Goal: Check status: Check status

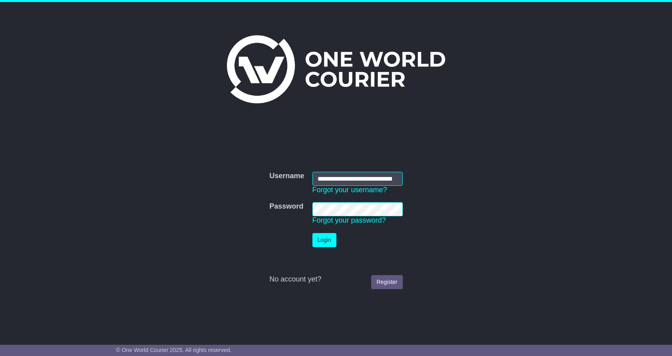
click at [336, 234] on button "Login" at bounding box center [324, 240] width 24 height 14
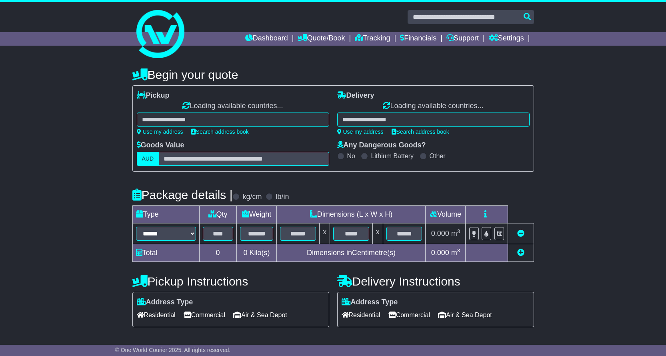
select select "**"
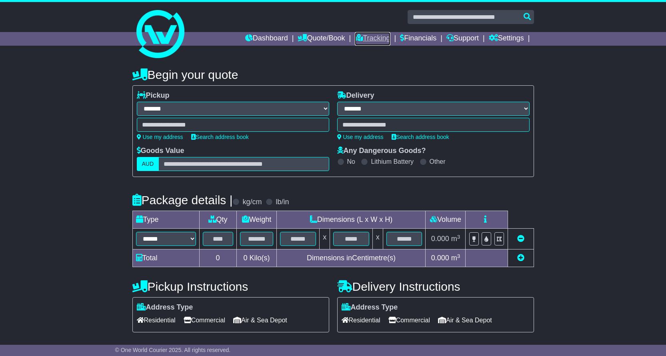
click at [379, 37] on link "Tracking" at bounding box center [372, 39] width 35 height 14
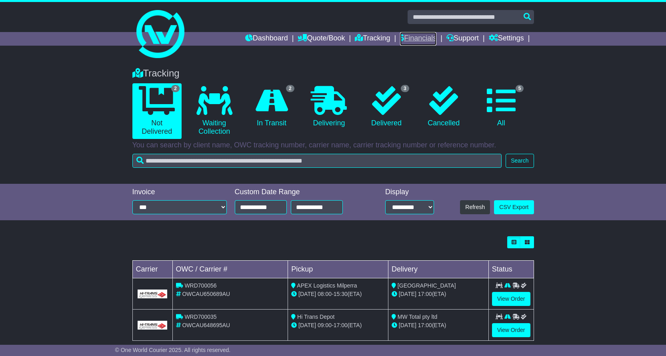
click at [417, 36] on link "Financials" at bounding box center [418, 39] width 36 height 14
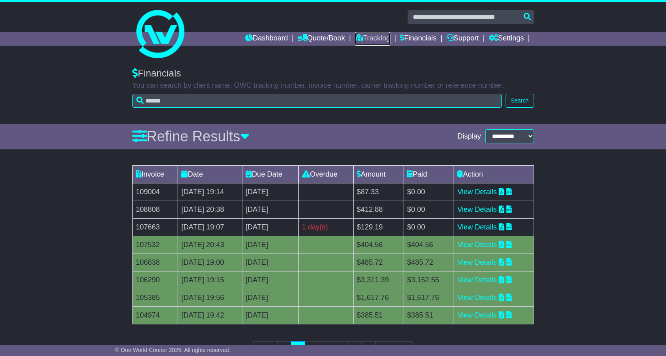
click at [357, 37] on link "Tracking" at bounding box center [372, 39] width 35 height 14
click at [487, 190] on link "View Details" at bounding box center [477, 192] width 40 height 8
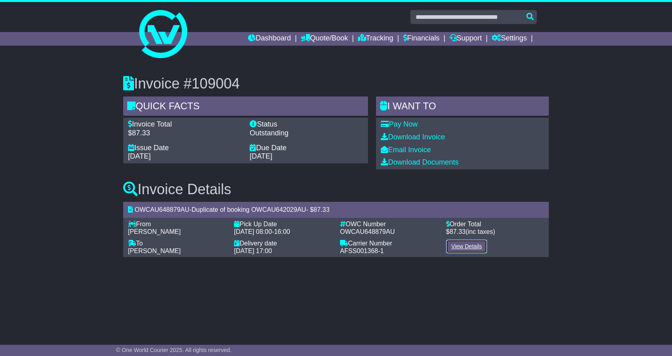
click at [475, 249] on link "View Details" at bounding box center [466, 246] width 41 height 14
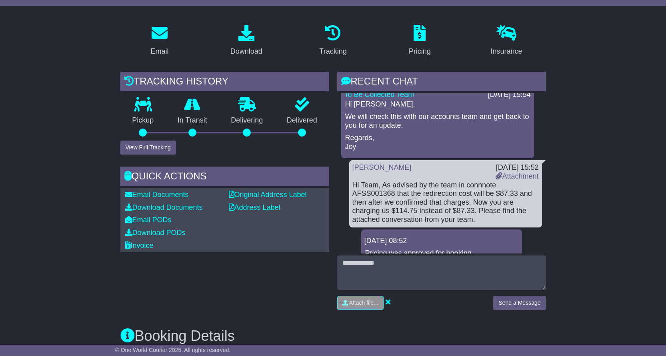
scroll to position [80, 0]
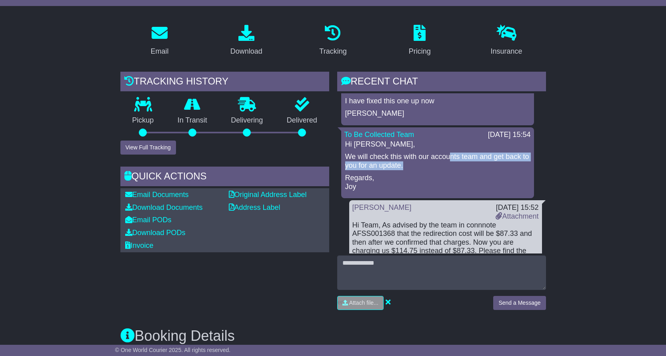
drag, startPoint x: 474, startPoint y: 162, endPoint x: 486, endPoint y: 162, distance: 11.6
click at [486, 162] on p "We will check this with our accounts team and get back to you for an update." at bounding box center [437, 160] width 185 height 17
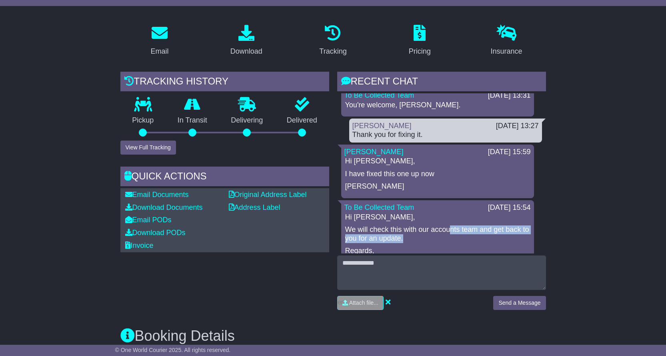
scroll to position [0, 0]
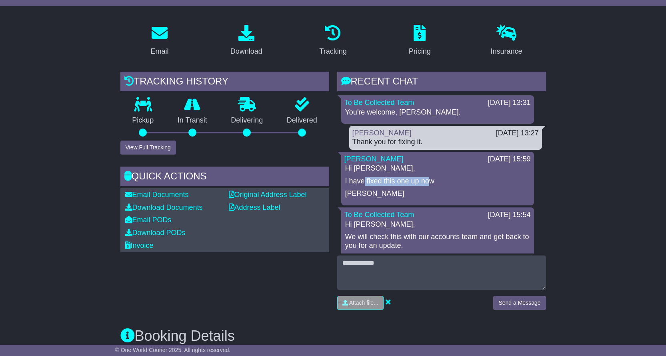
drag, startPoint x: 450, startPoint y: 182, endPoint x: 458, endPoint y: 182, distance: 7.6
click at [453, 182] on p "I have fixed this one up now" at bounding box center [437, 181] width 185 height 9
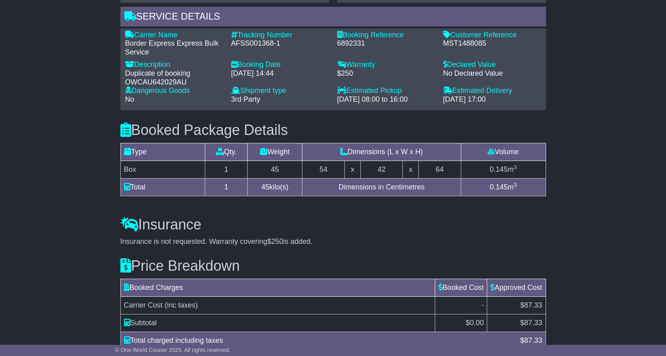
scroll to position [634, 0]
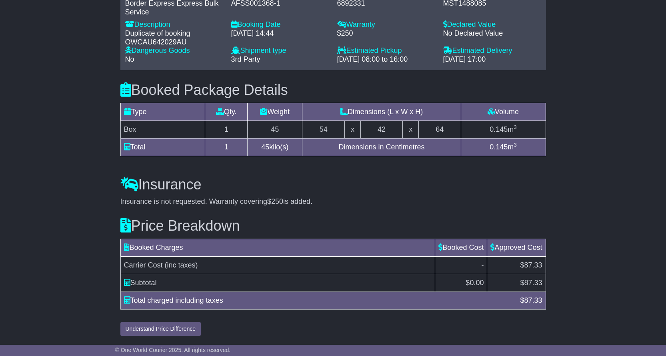
click at [538, 282] on td "$ 87.33" at bounding box center [516, 283] width 58 height 18
